Goal: Entertainment & Leisure: Consume media (video, audio)

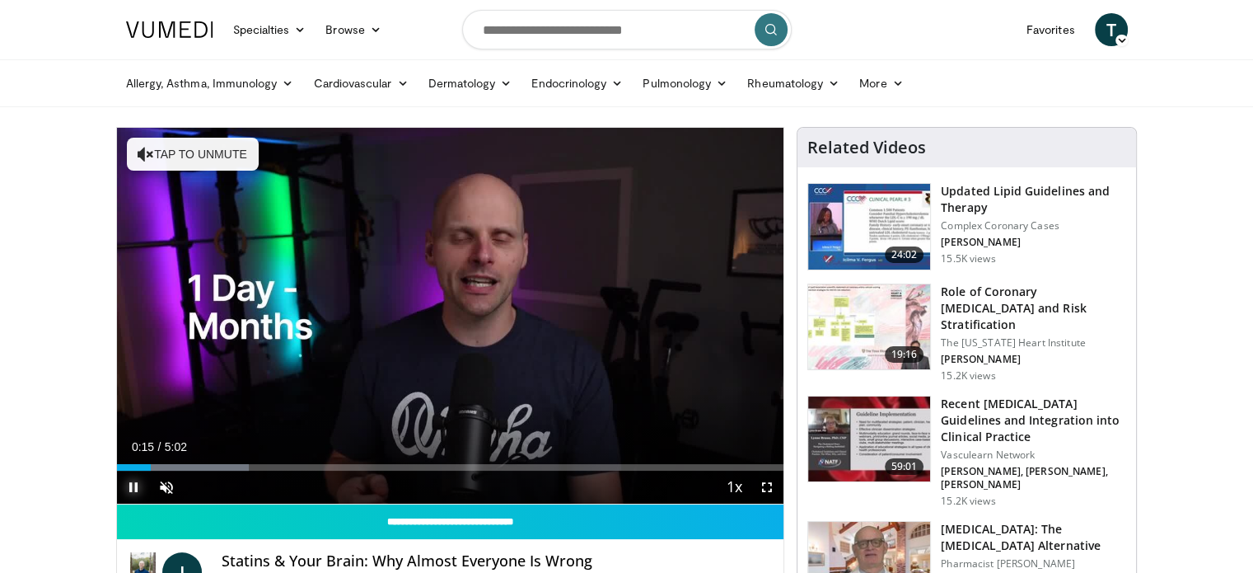
click at [138, 491] on span "Video Player" at bounding box center [133, 486] width 33 height 33
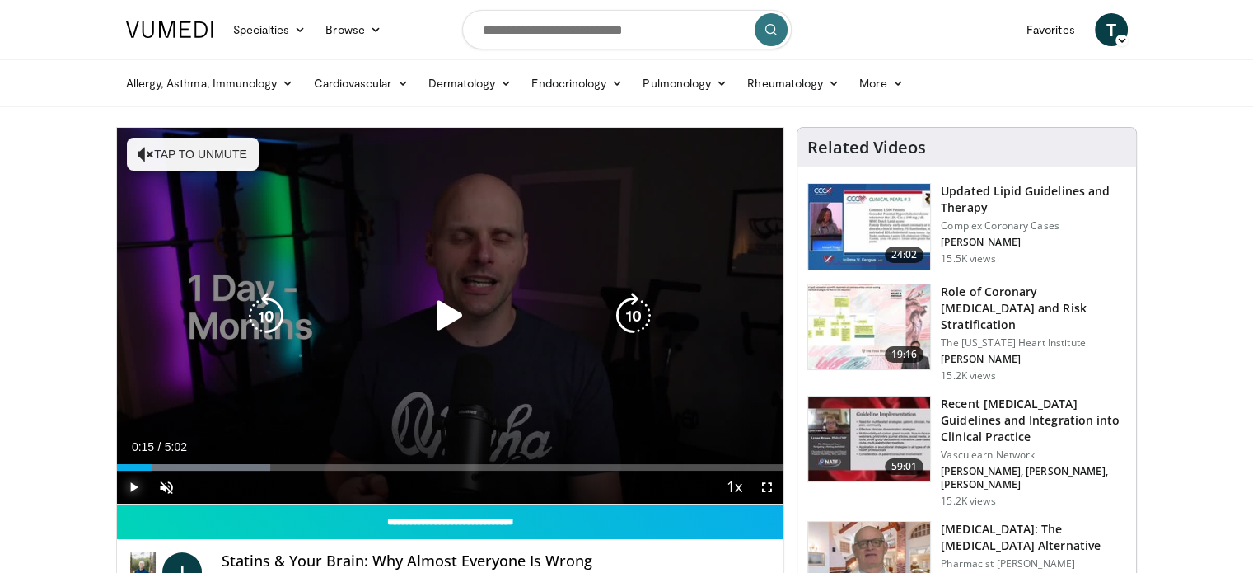
click at [137, 487] on span "Video Player" at bounding box center [133, 486] width 33 height 33
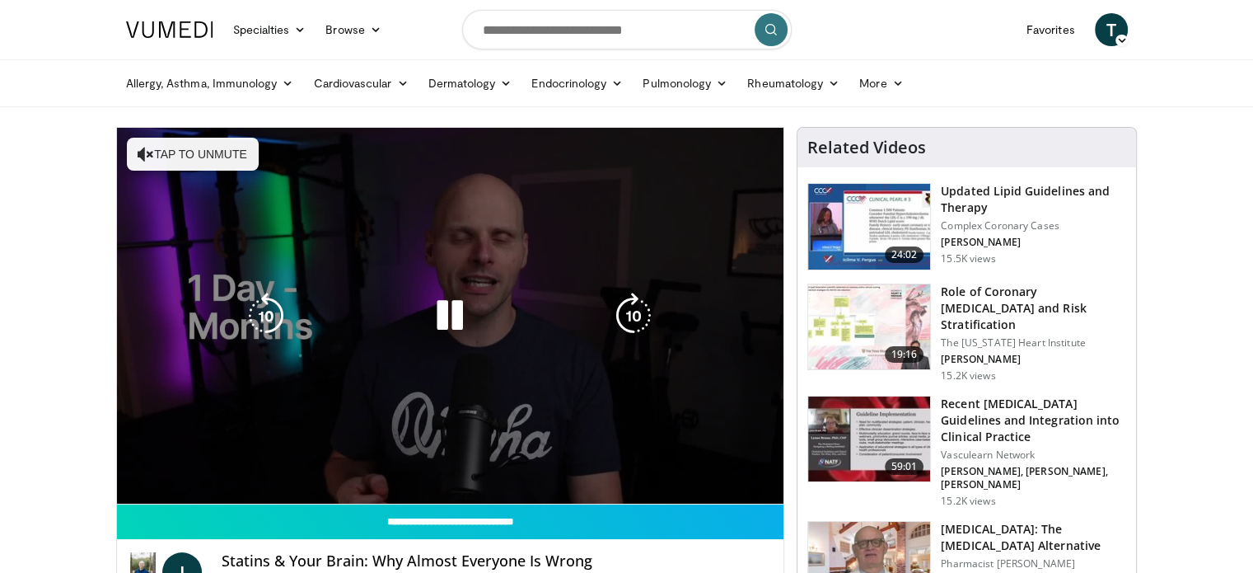
drag, startPoint x: 342, startPoint y: 517, endPoint x: 320, endPoint y: 464, distance: 57.2
click at [343, 505] on div "**********" at bounding box center [450, 580] width 667 height 152
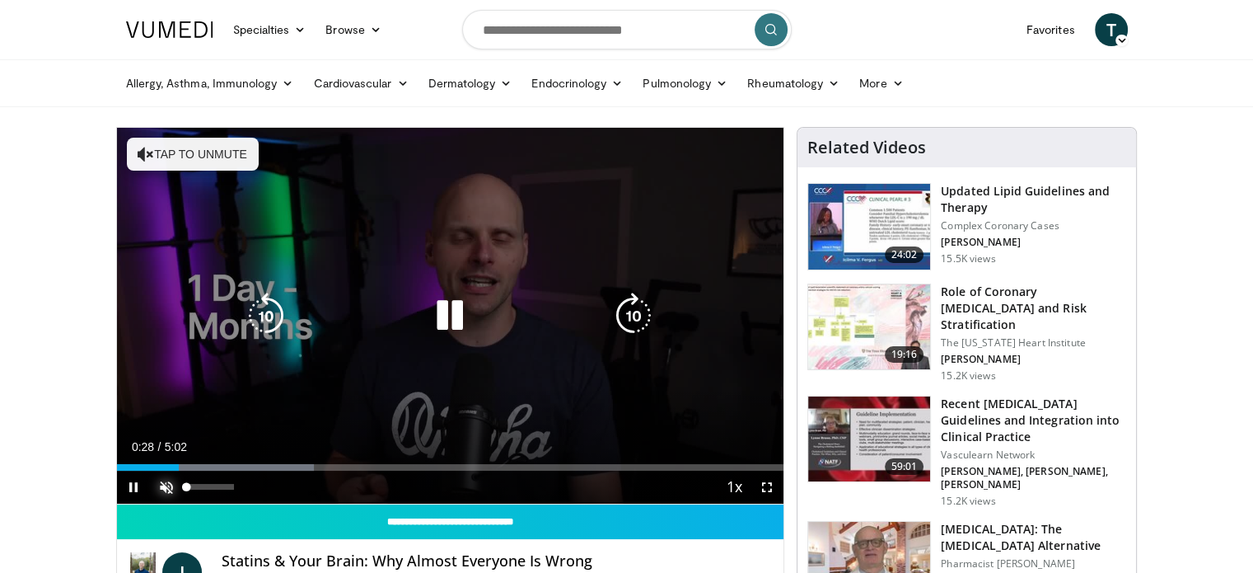
click at [162, 480] on span "Video Player" at bounding box center [166, 486] width 33 height 33
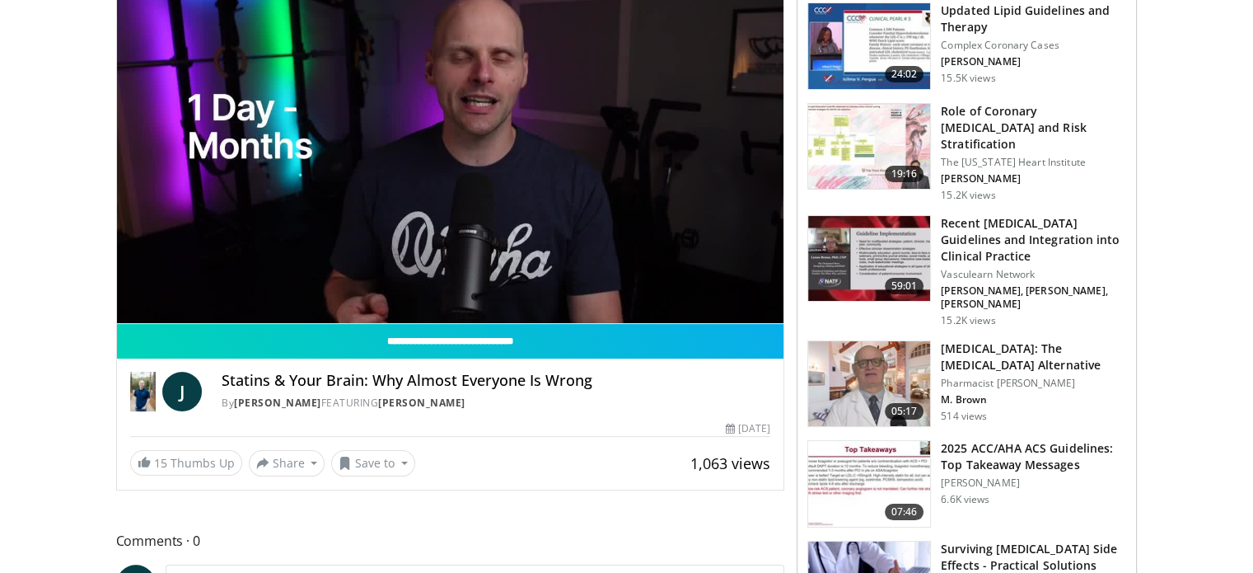
scroll to position [274, 0]
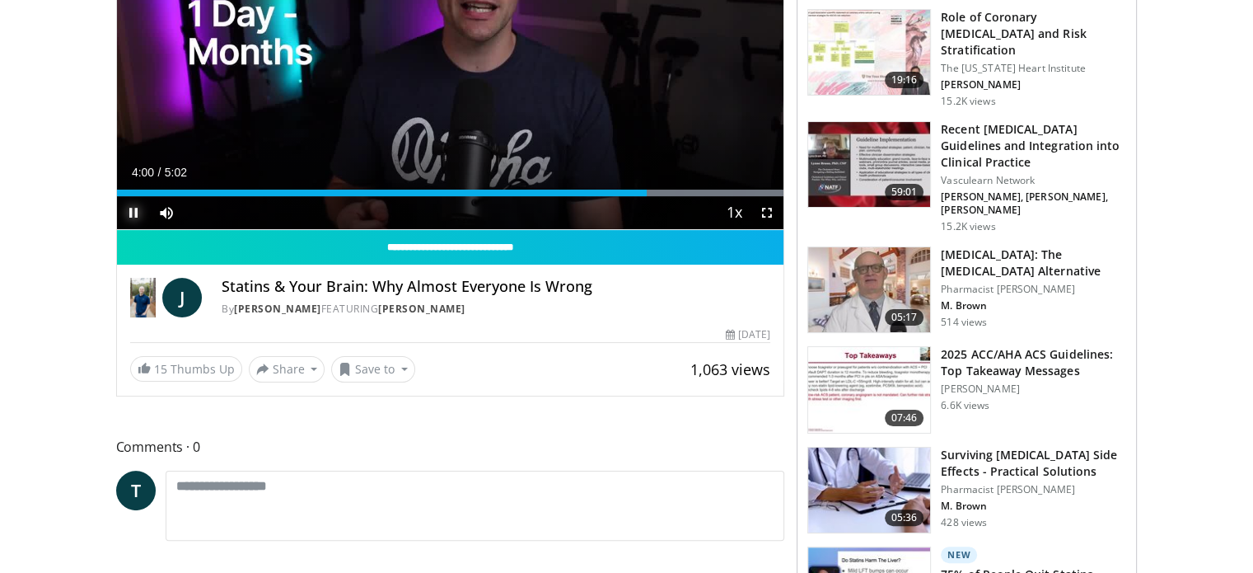
click at [136, 210] on span "Video Player" at bounding box center [133, 212] width 33 height 33
